Goal: Task Accomplishment & Management: Manage account settings

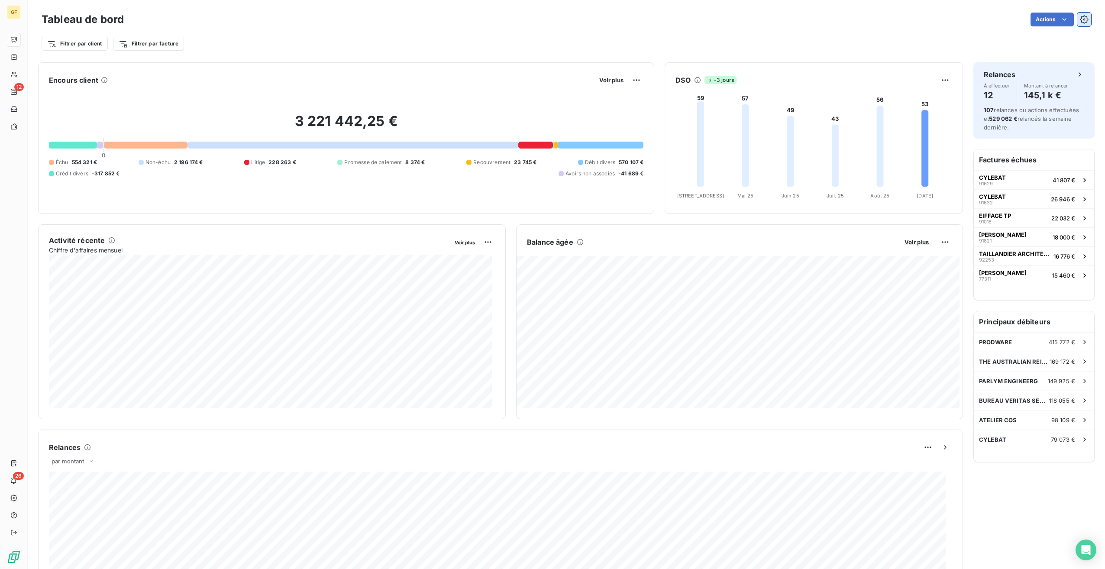
click at [1083, 20] on icon "button" at bounding box center [1084, 20] width 2 height 2
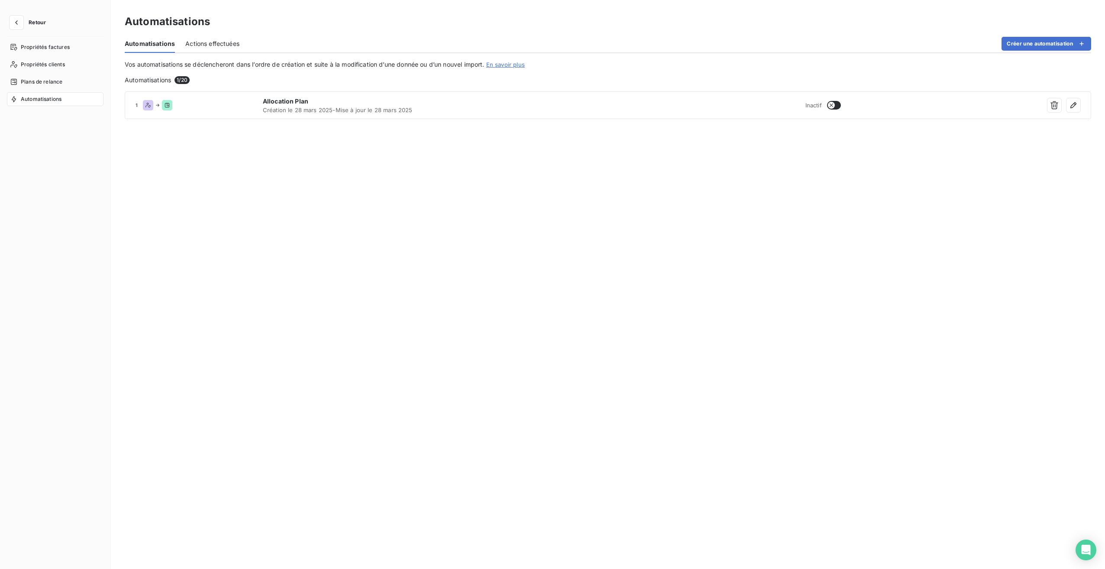
drag, startPoint x: 63, startPoint y: 80, endPoint x: 95, endPoint y: 118, distance: 50.4
click at [63, 80] on div "Plans de relance" at bounding box center [55, 82] width 97 height 14
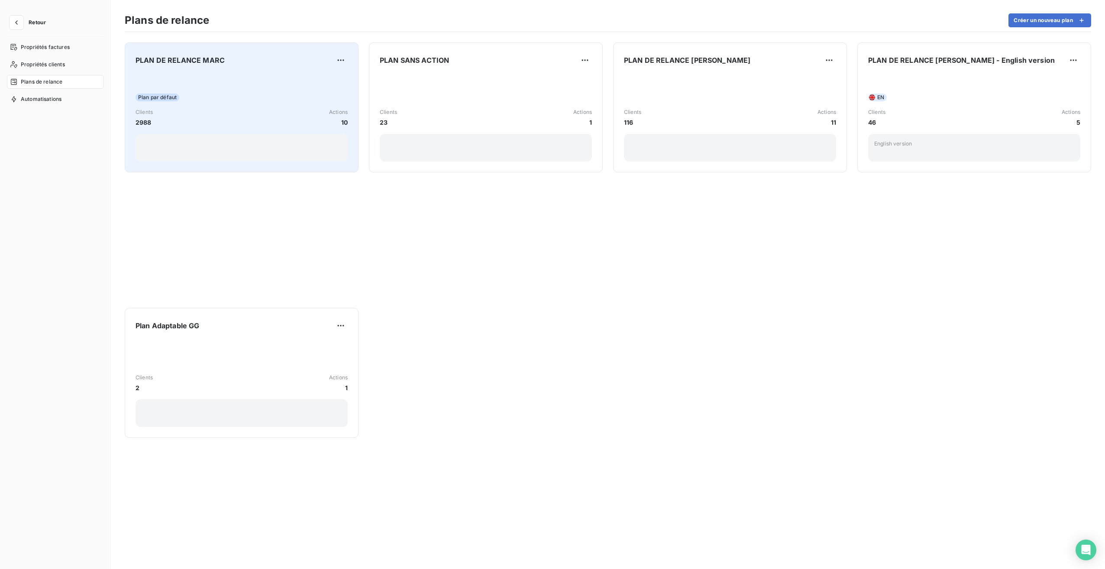
click at [228, 55] on div "PLAN DE RELANCE MARC" at bounding box center [242, 60] width 212 height 14
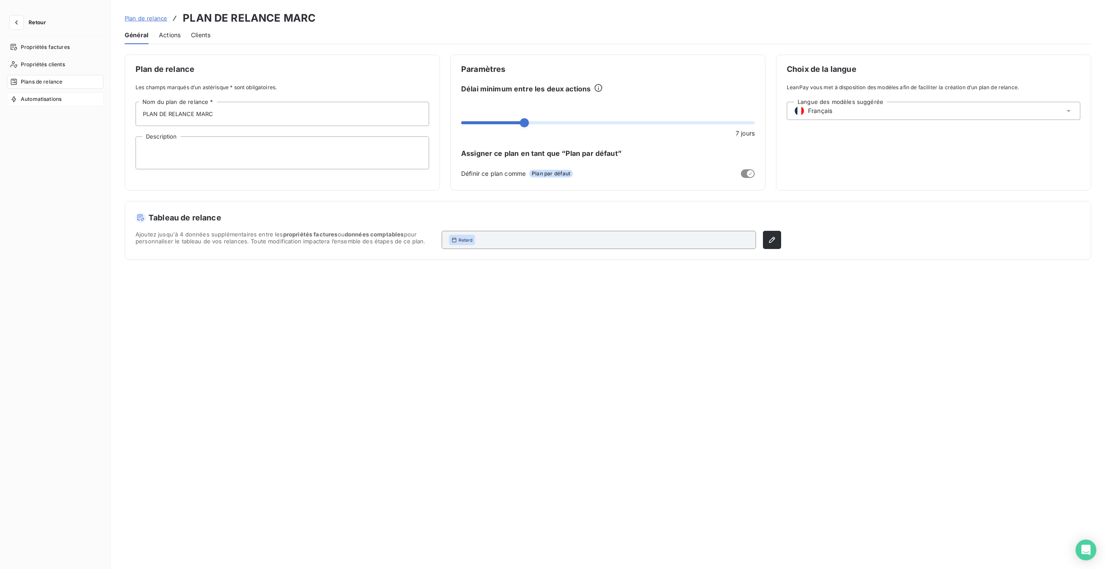
click at [59, 97] on span "Automatisations" at bounding box center [41, 99] width 41 height 8
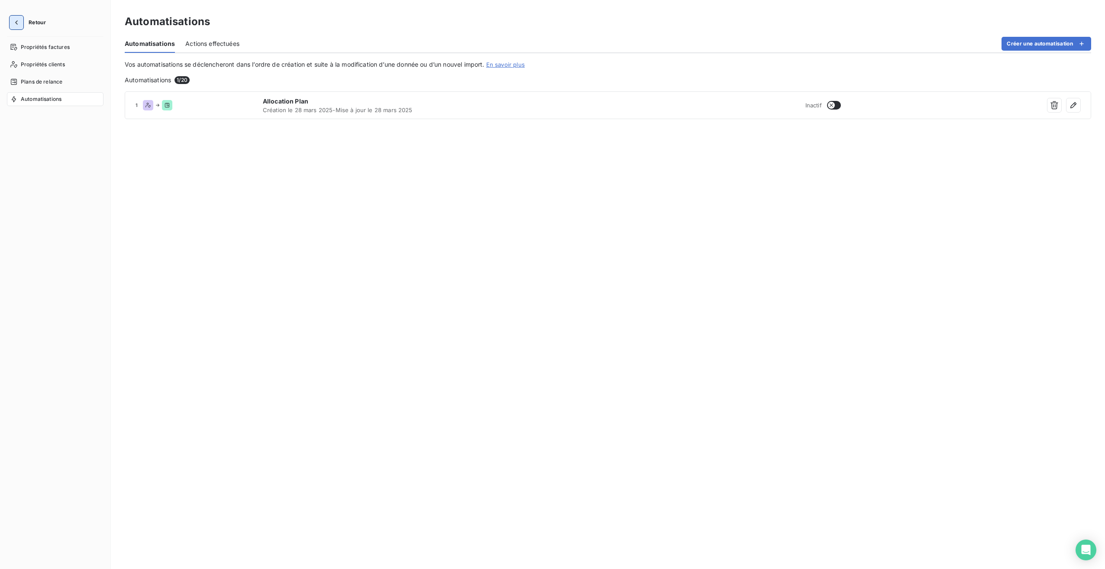
drag, startPoint x: 23, startPoint y: 19, endPoint x: 129, endPoint y: 45, distance: 109.0
click at [23, 19] on button "button" at bounding box center [17, 23] width 14 height 14
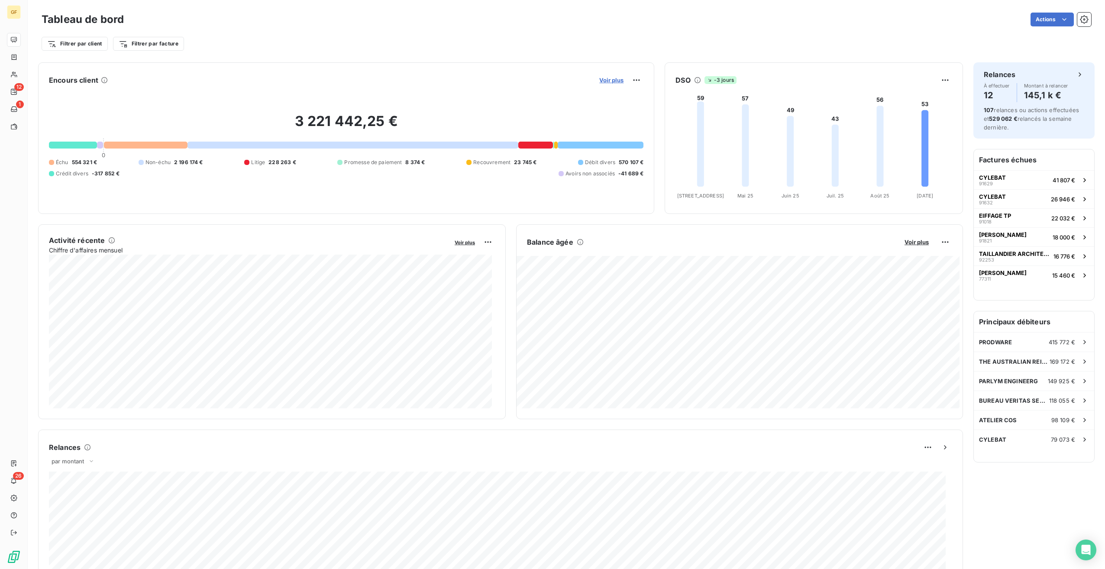
click at [608, 83] on span "Voir plus" at bounding box center [611, 80] width 24 height 7
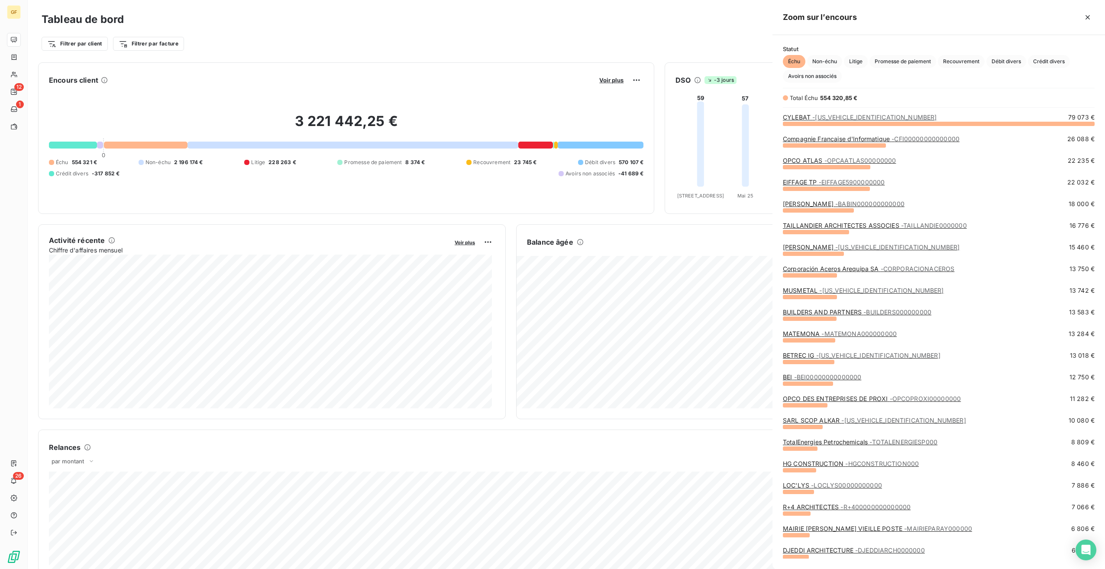
scroll to position [439, 326]
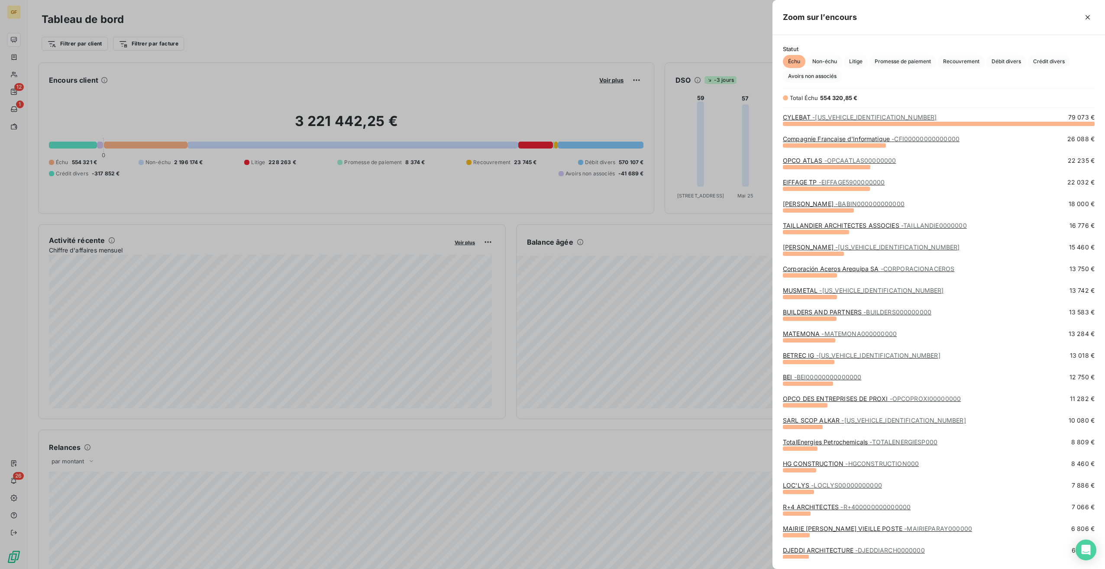
click at [820, 181] on span "- EIFFAGE5900000000" at bounding box center [852, 181] width 66 height 7
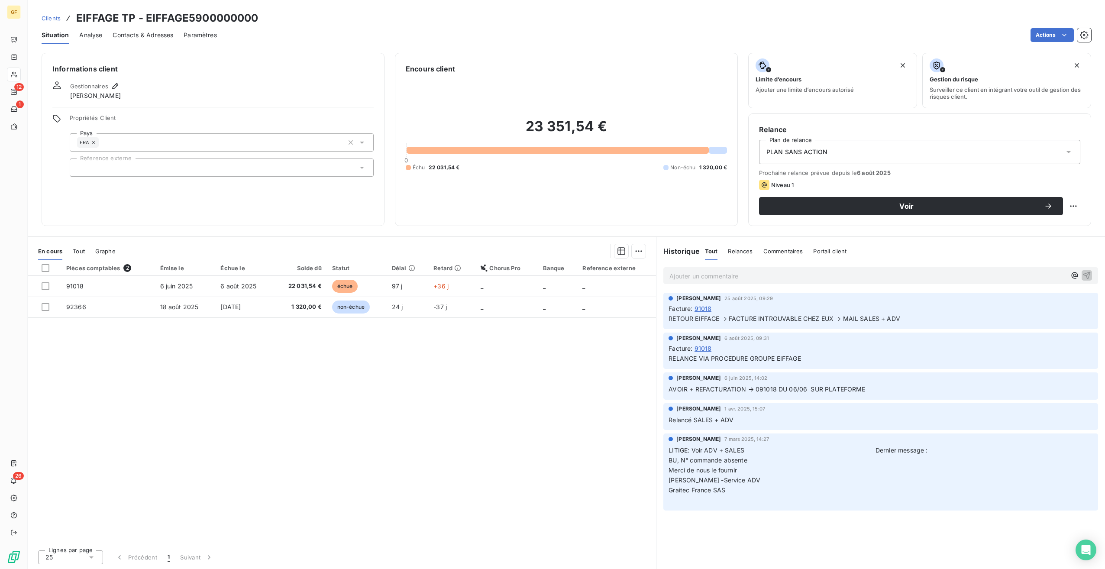
click at [710, 267] on div "Ajouter un commentaire ﻿" at bounding box center [880, 275] width 435 height 17
click at [710, 276] on p "Ajouter un commentaire ﻿" at bounding box center [867, 276] width 397 height 11
click at [834, 278] on p "@" at bounding box center [867, 276] width 397 height 10
click at [698, 275] on p "@" at bounding box center [867, 276] width 397 height 10
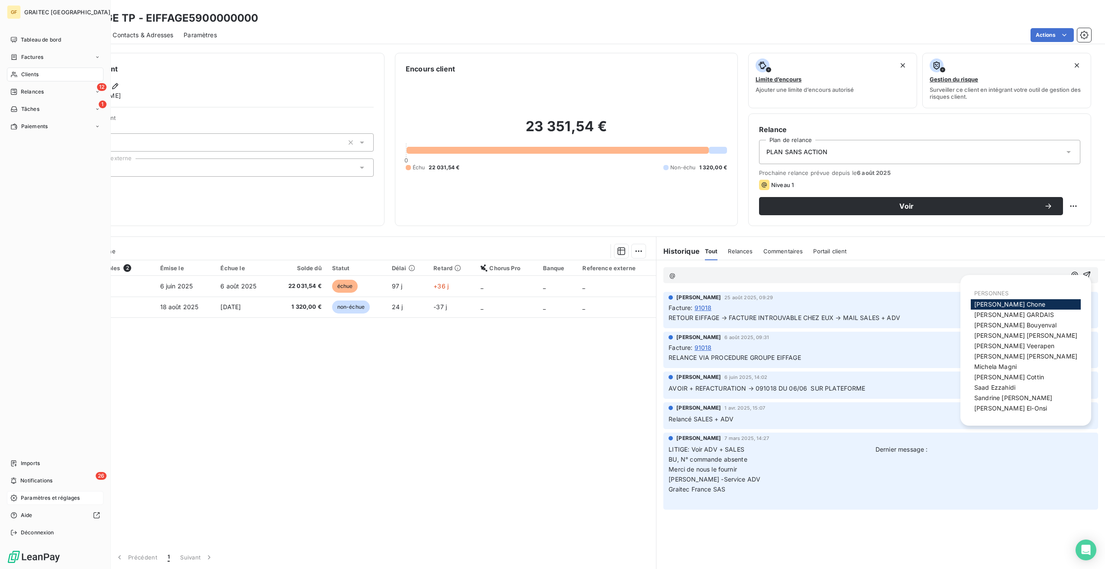
click at [48, 502] on div "Paramètres et réglages" at bounding box center [55, 498] width 97 height 14
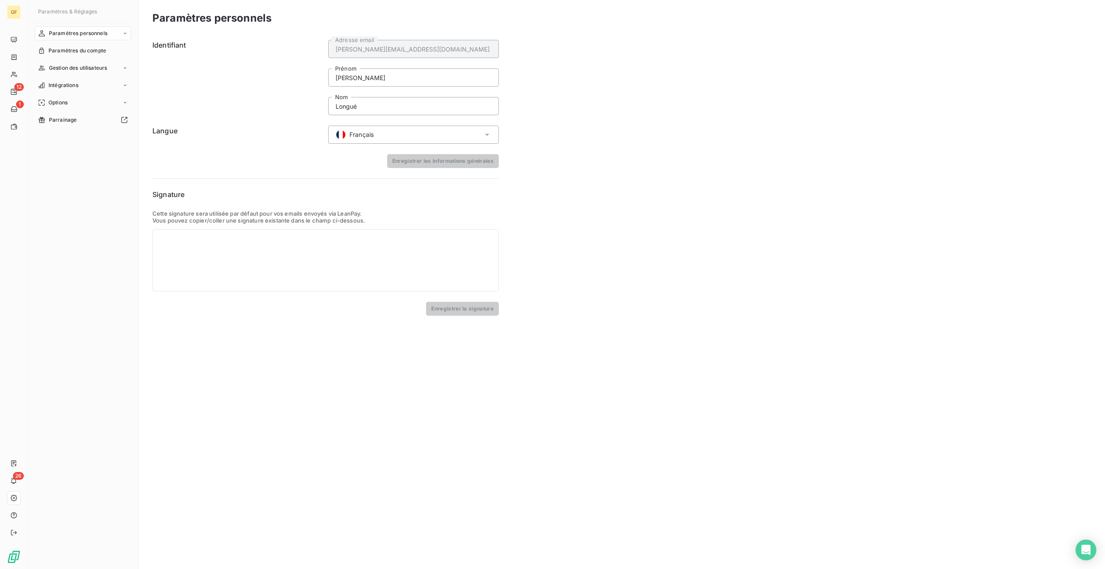
click at [407, 127] on div "Français" at bounding box center [413, 135] width 171 height 18
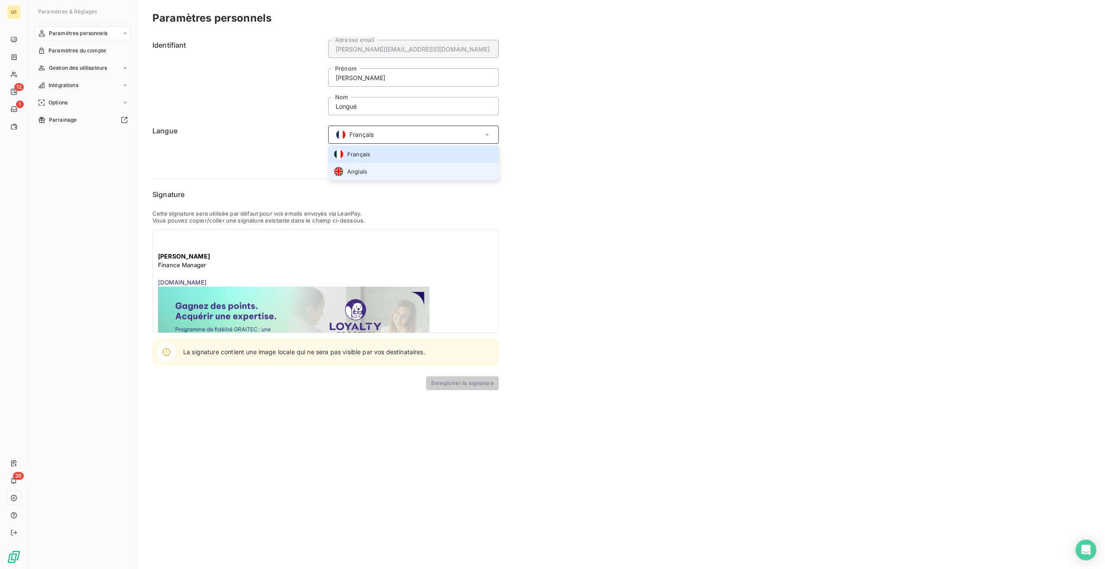
click at [362, 167] on div "Anglais" at bounding box center [350, 171] width 34 height 10
click at [467, 161] on button "Enregistrer les informations générales" at bounding box center [443, 161] width 112 height 14
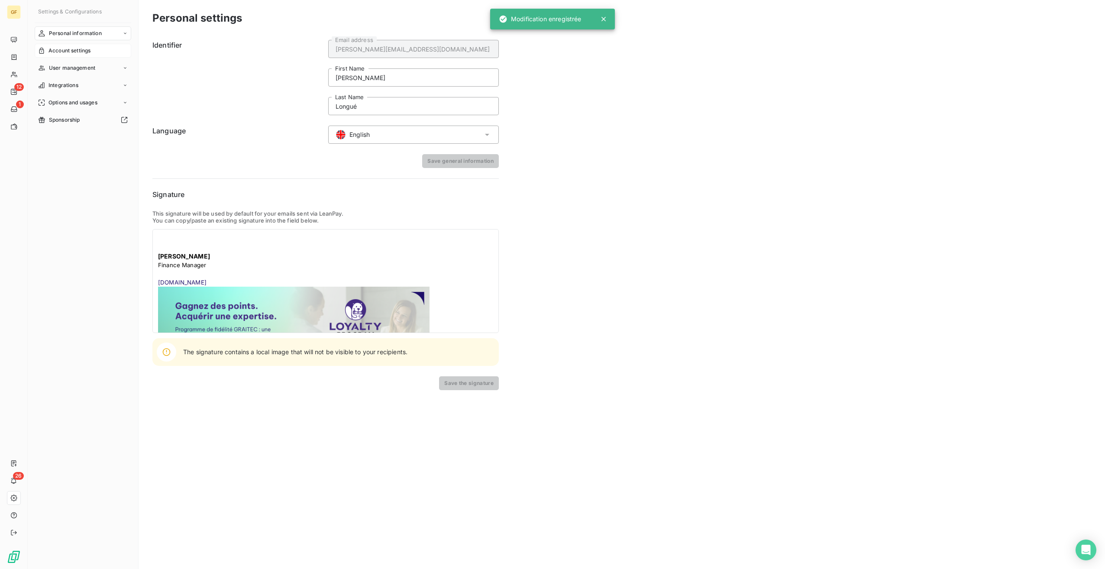
click at [78, 47] on span "Account settings" at bounding box center [69, 51] width 42 height 8
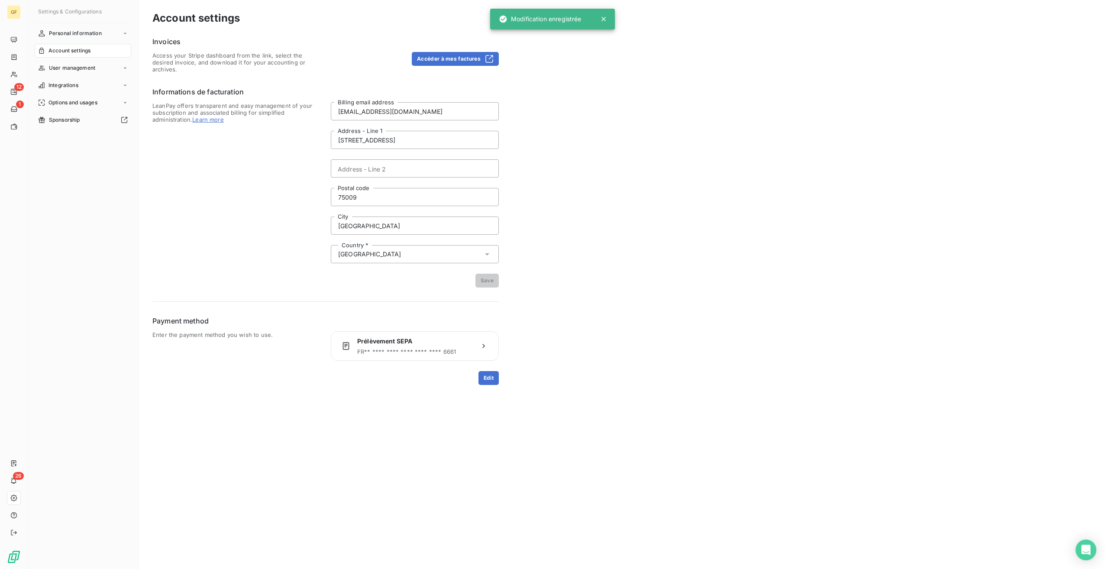
click at [64, 77] on nav "Personal information Account settings User management Integrations Options and …" at bounding box center [83, 76] width 97 height 100
click at [85, 66] on span "User management" at bounding box center [72, 68] width 46 height 8
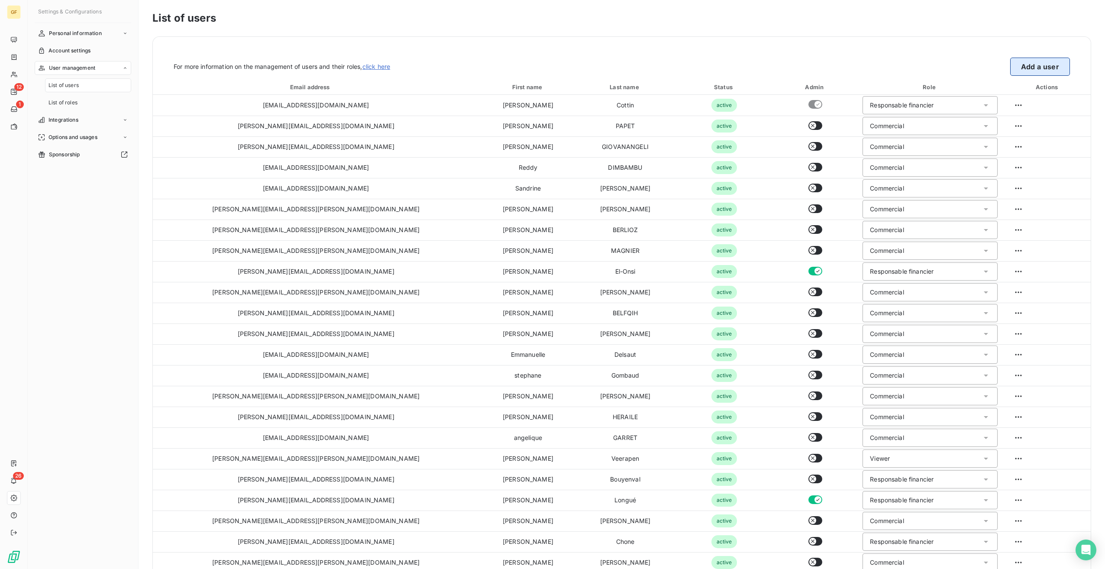
click at [1046, 66] on button "Add a user" at bounding box center [1040, 67] width 60 height 18
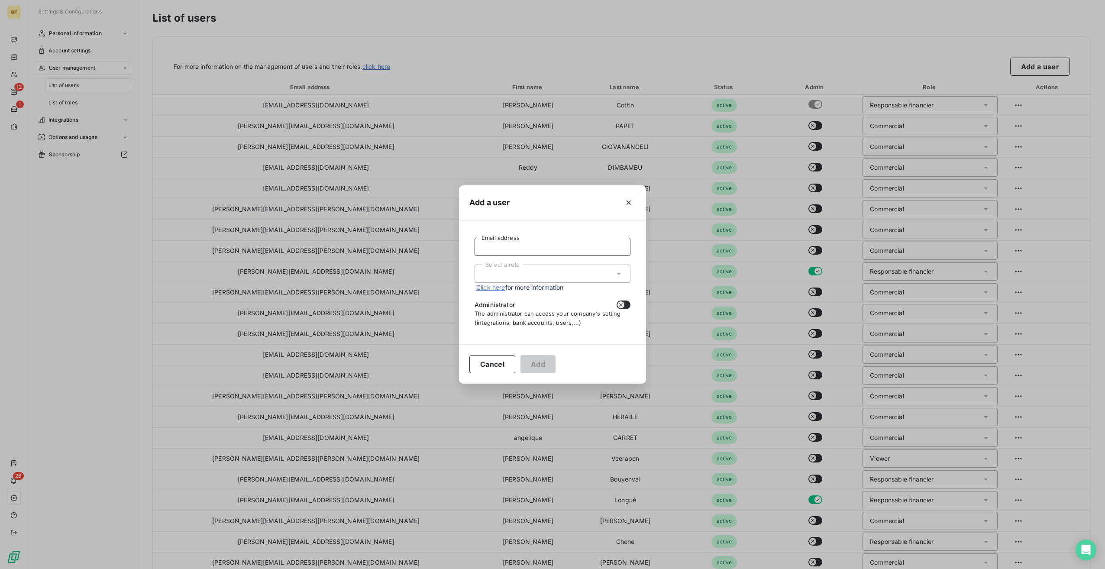
click at [519, 246] on input "Email address" at bounding box center [553, 247] width 156 height 18
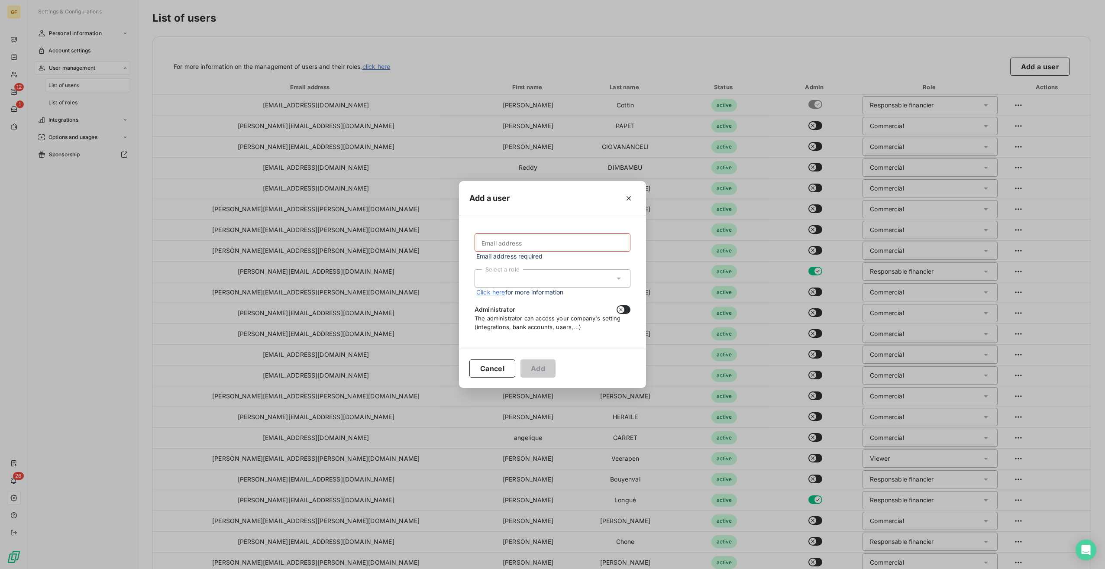
click at [460, 261] on div "Email address Email address required Select a role Click here for more informat…" at bounding box center [552, 282] width 187 height 132
click at [635, 199] on button "button" at bounding box center [629, 198] width 14 height 14
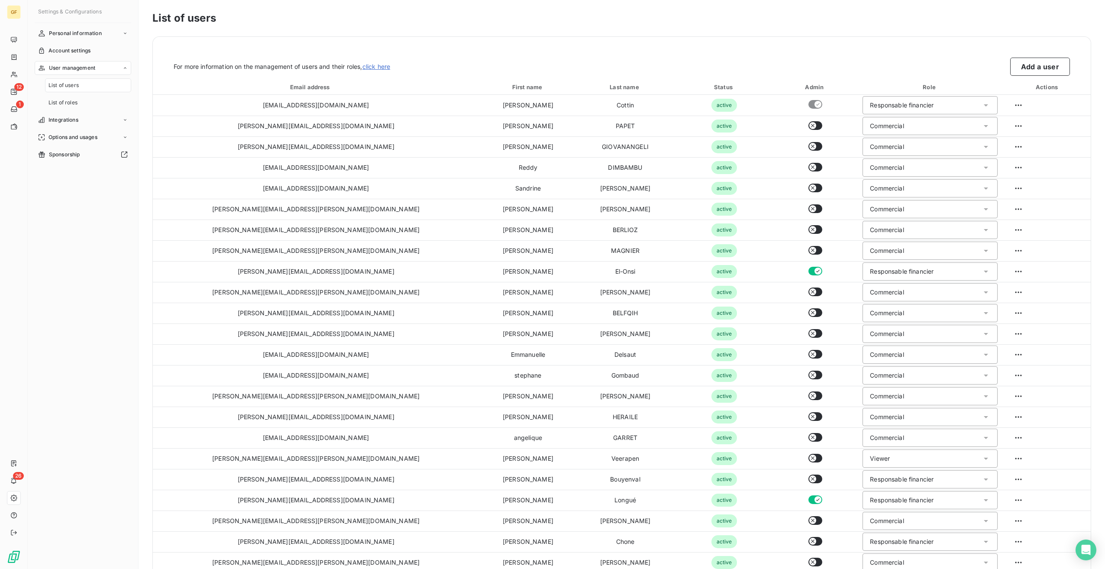
click at [35, 259] on div "Settings & Configurations Personal information Account settings User management…" at bounding box center [83, 284] width 111 height 569
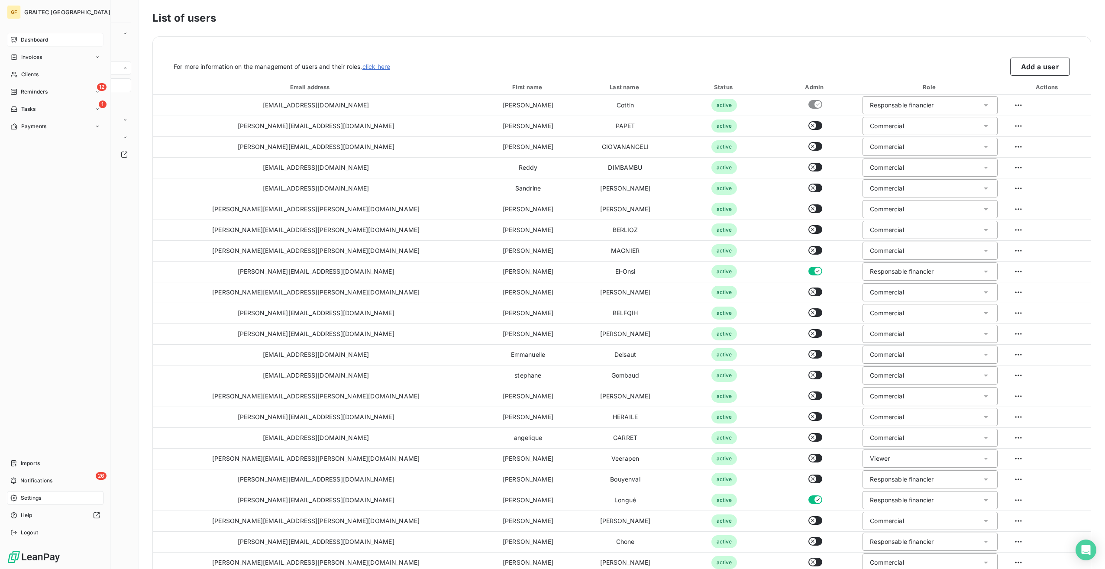
click at [42, 37] on span "Dashboard" at bounding box center [34, 40] width 27 height 8
